Goal: Information Seeking & Learning: Learn about a topic

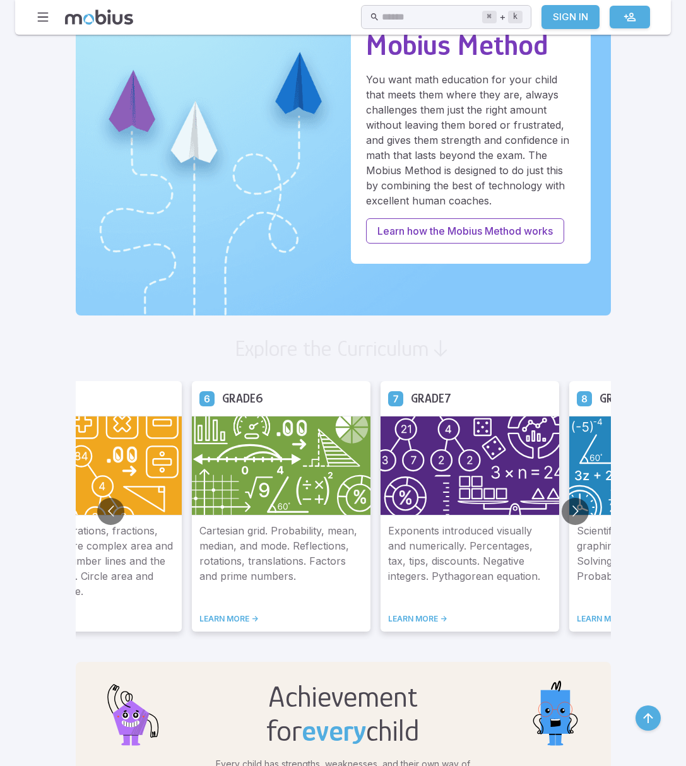
scroll to position [507, 0]
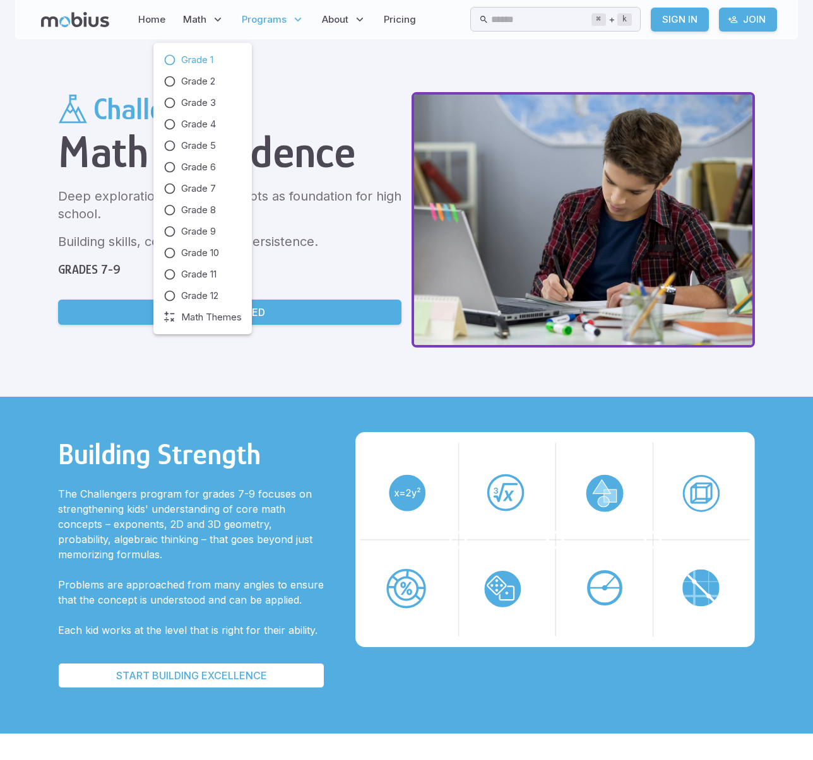
click at [206, 57] on span "Grade 1" at bounding box center [197, 60] width 32 height 14
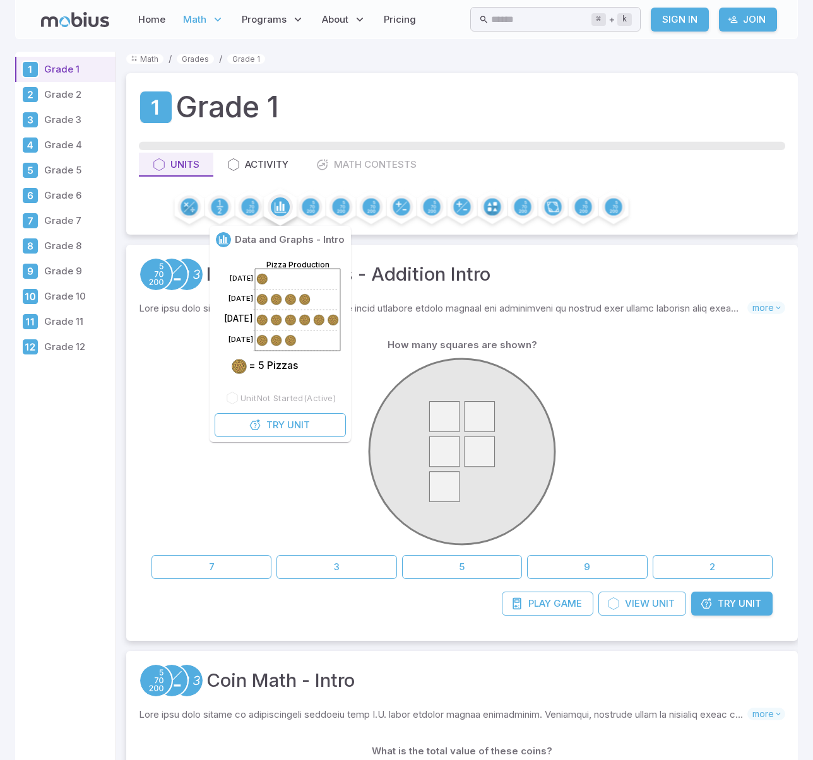
click at [283, 208] on icon at bounding box center [280, 206] width 8 height 9
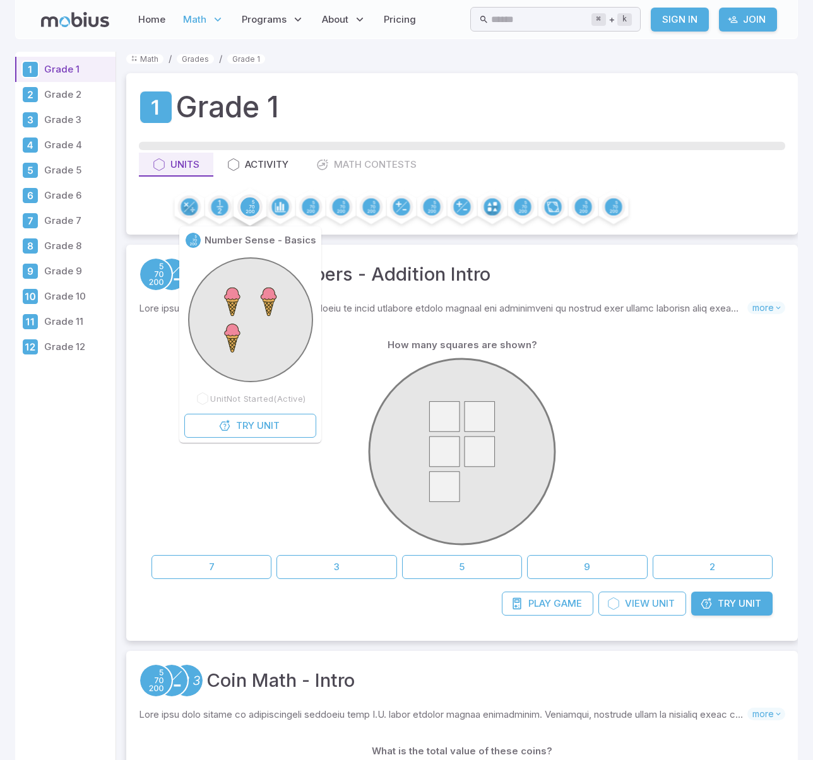
click at [247, 206] on circle at bounding box center [249, 207] width 19 height 19
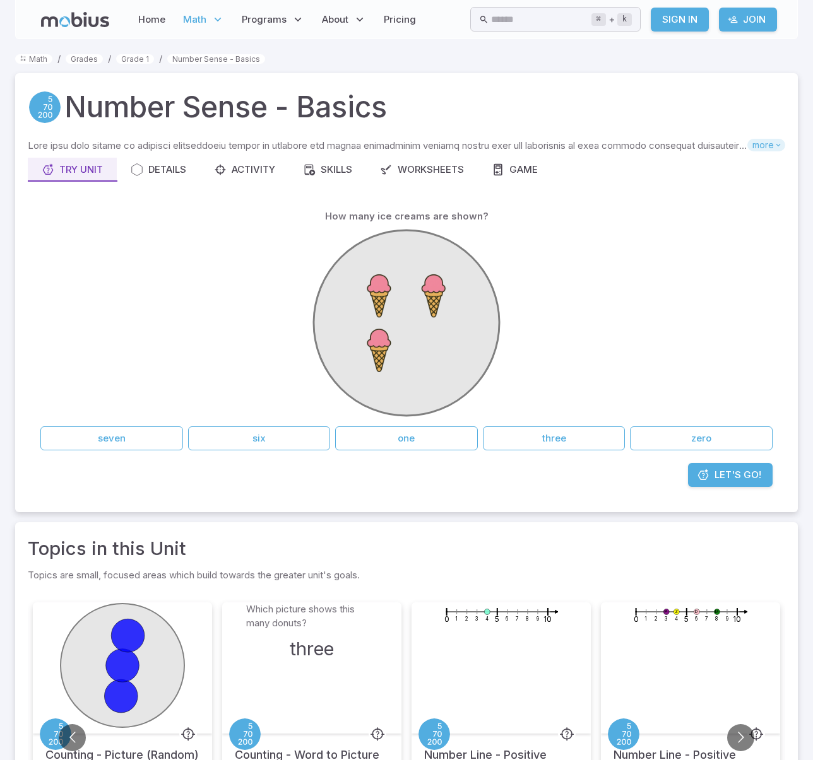
click at [772, 140] on span "more" at bounding box center [766, 145] width 38 height 13
